Goal: Task Accomplishment & Management: Complete application form

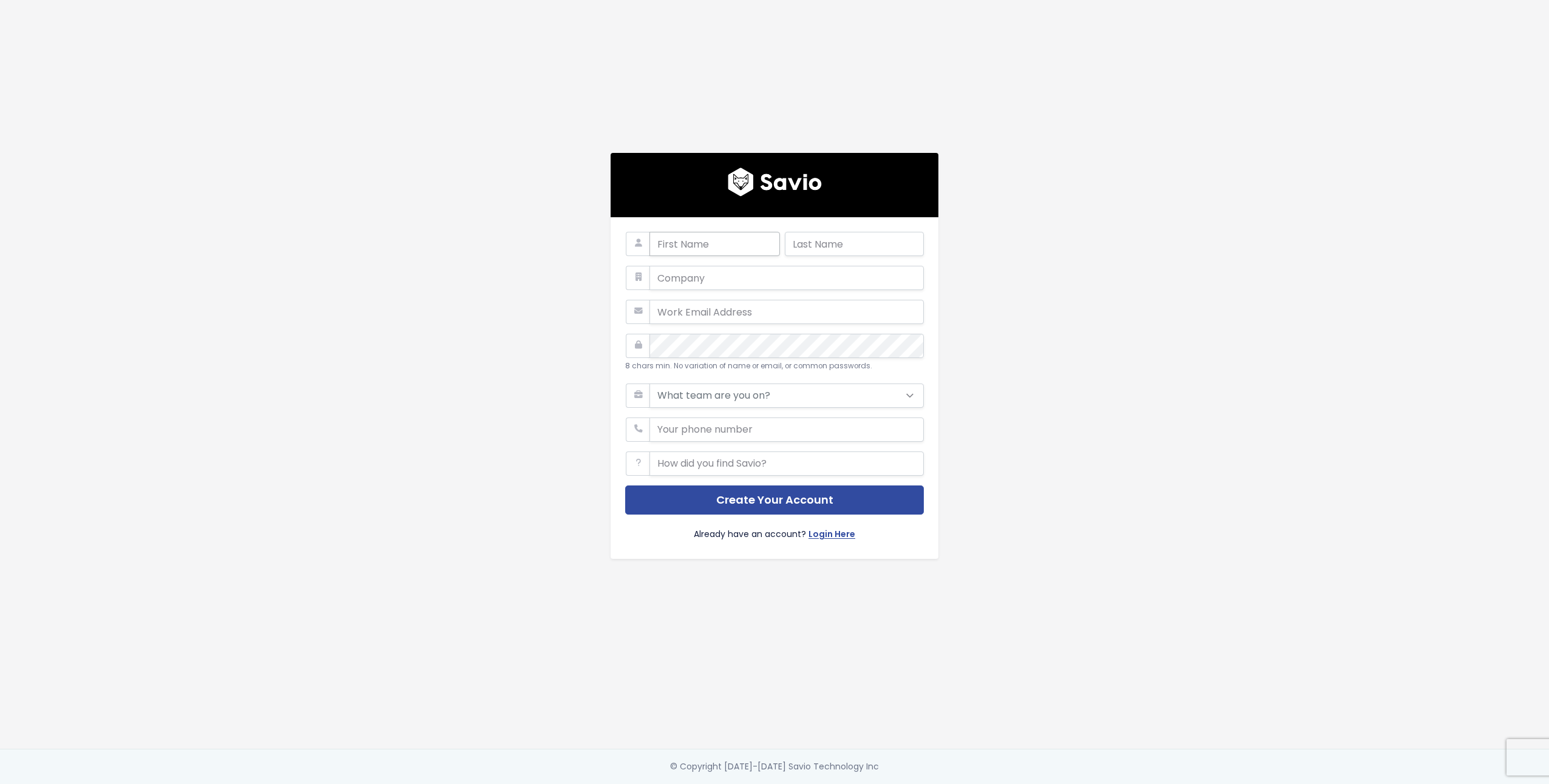
click at [743, 236] on input "text" at bounding box center [714, 243] width 131 height 24
type input "Mostafa"
type input "[PERSON_NAME]"
type input "[EMAIL_ADDRESS][DOMAIN_NAME]"
type input "01114596281"
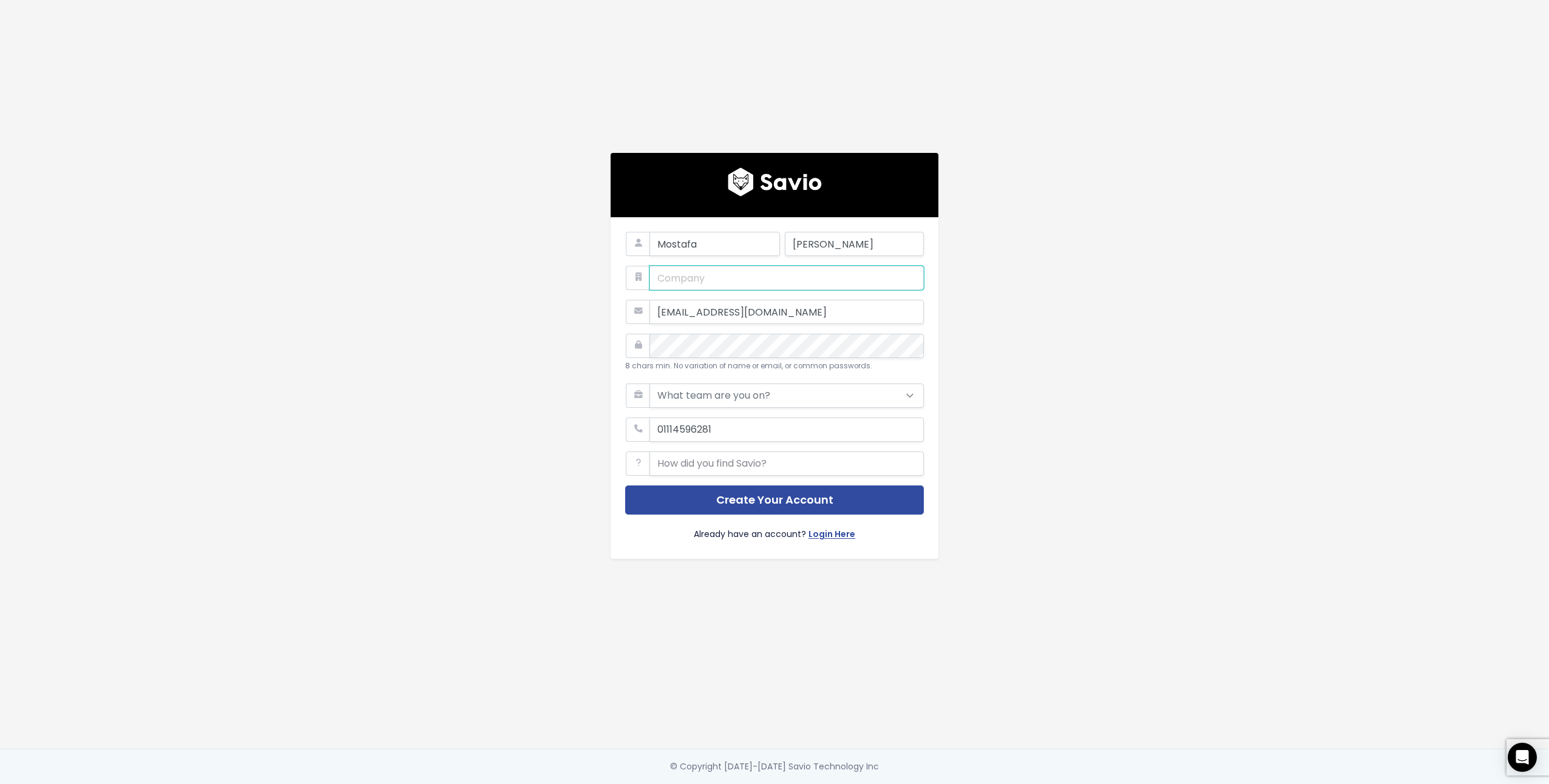
click at [717, 275] on input "text" at bounding box center [786, 277] width 274 height 24
click at [785, 493] on button "Create Your Account" at bounding box center [774, 500] width 298 height 30
type input "mm"
click at [757, 354] on div "8 chars min. No variation of name or email, or common passwords." at bounding box center [774, 353] width 298 height 39
click at [1057, 202] on div "[PERSON_NAME] mm [EMAIL_ADDRESS][DOMAIN_NAME] 8 chars min. No variation of name…" at bounding box center [774, 374] width 692 height 749
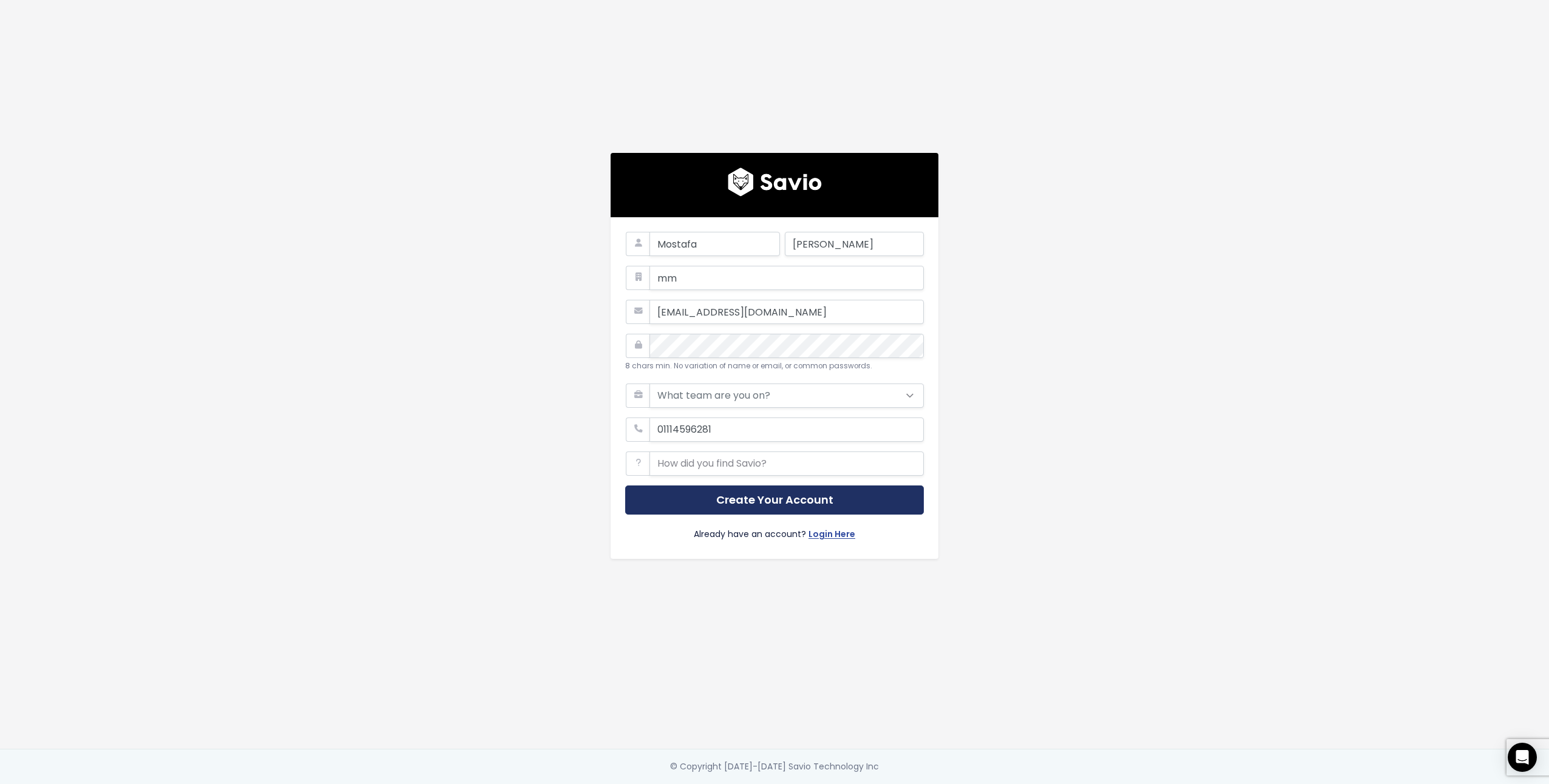
click at [808, 497] on button "Create Your Account" at bounding box center [774, 500] width 298 height 30
click at [773, 388] on select "What team are you on? Support Product Sales Customer Success Marketing Other" at bounding box center [786, 395] width 274 height 24
select select "SUPPORT"
click at [649, 383] on select "What team are you on? Support Product Sales Customer Success Marketing Other" at bounding box center [786, 395] width 274 height 24
click at [759, 501] on button "Create Your Account" at bounding box center [774, 500] width 298 height 30
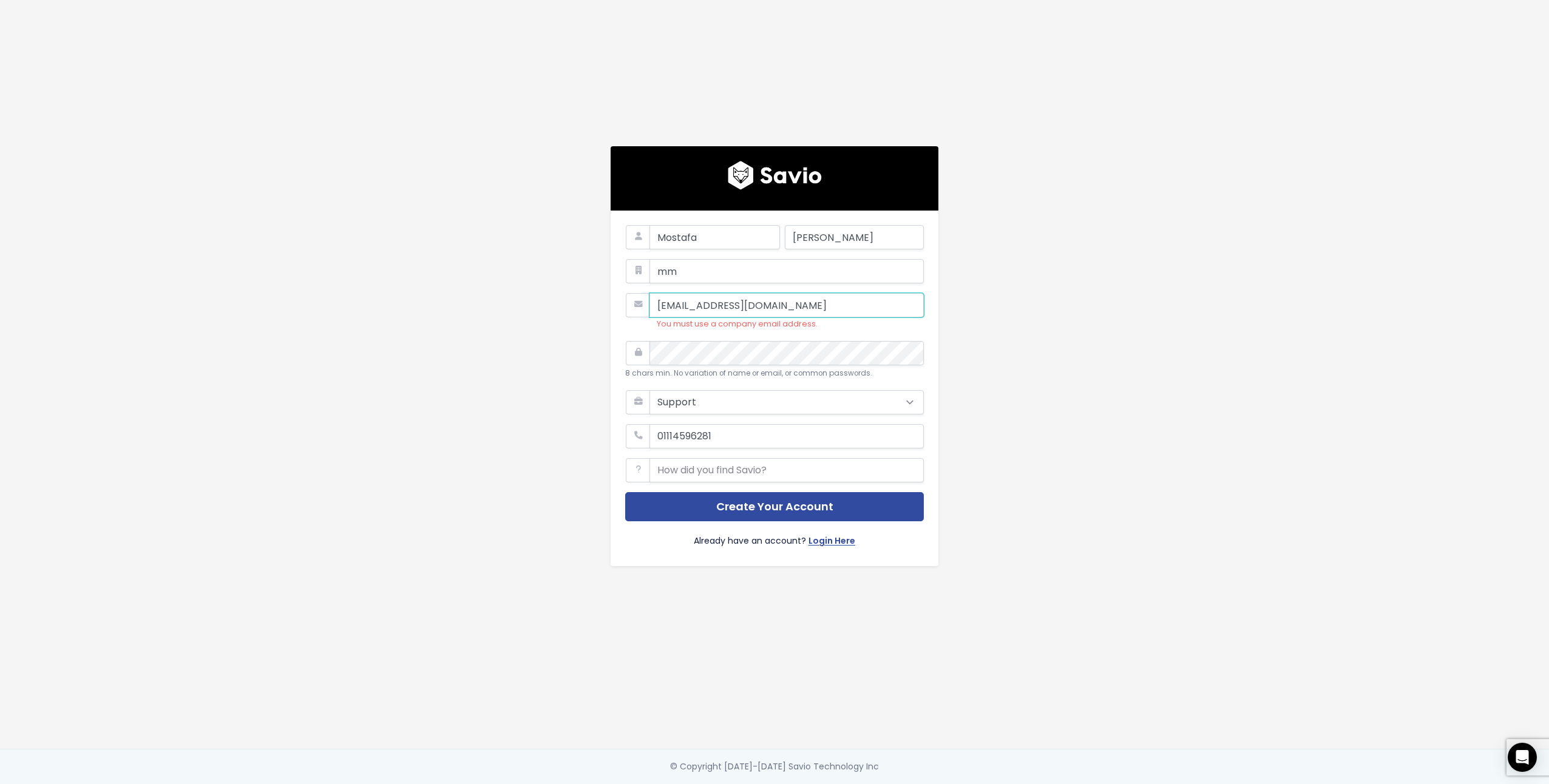
click at [785, 293] on input "[EMAIL_ADDRESS][DOMAIN_NAME]" at bounding box center [786, 305] width 274 height 24
click at [818, 492] on button "Create Your Account" at bounding box center [774, 507] width 298 height 30
